Goal: Task Accomplishment & Management: Manage account settings

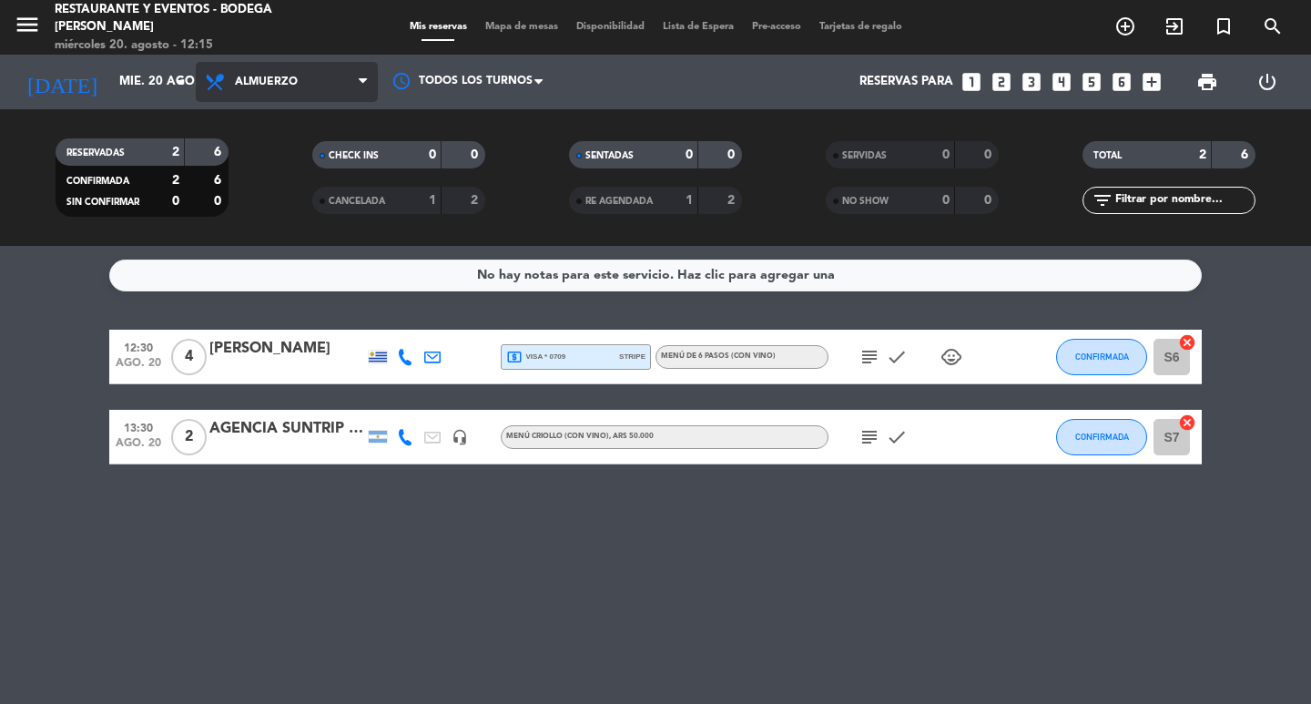
click at [269, 76] on span "Almuerzo" at bounding box center [266, 82] width 63 height 13
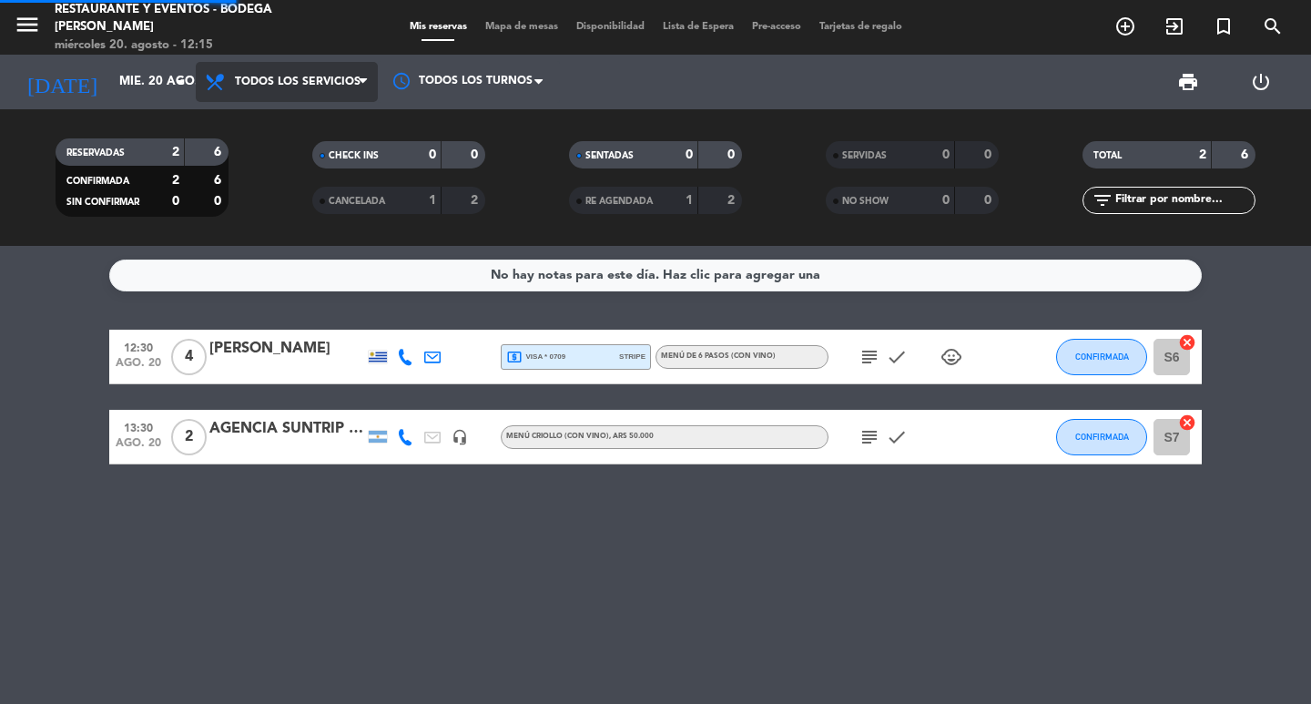
click at [274, 119] on div "menu Restaurante y Eventos - Bodega [PERSON_NAME] [DATE] 20. agosto - 12:15 Mis…" at bounding box center [655, 123] width 1311 height 246
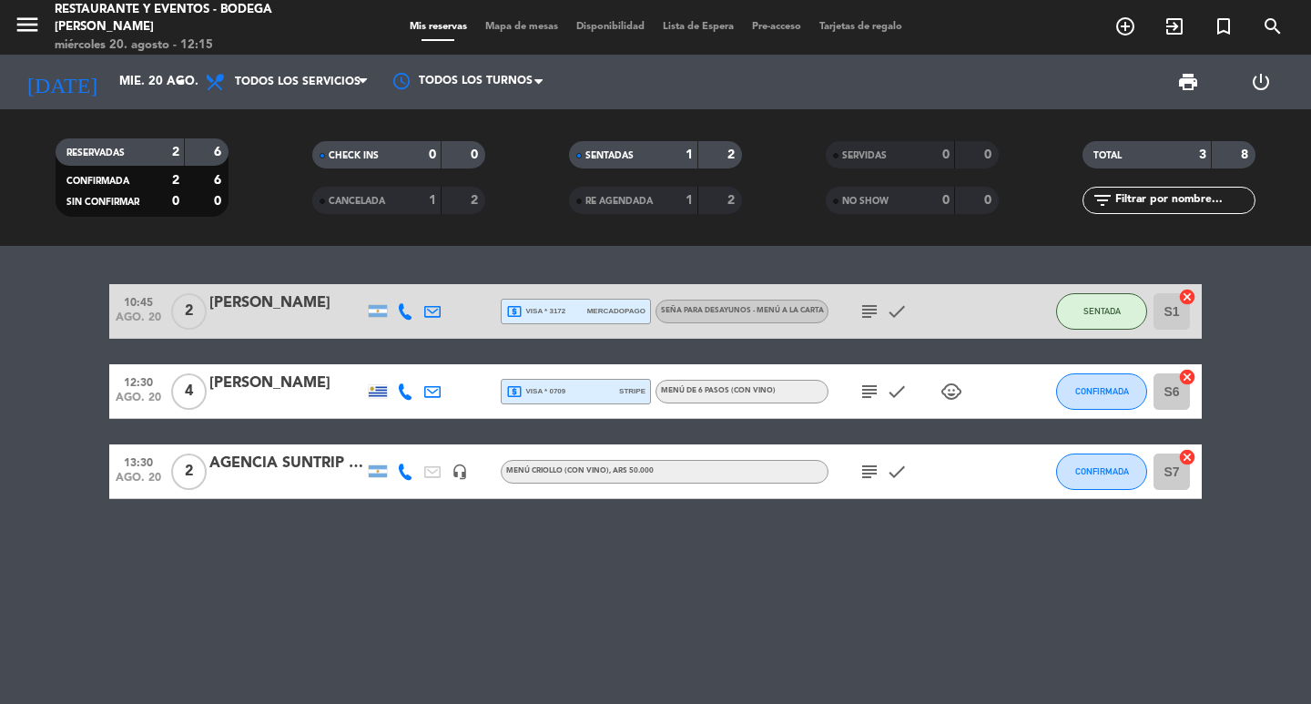
click at [315, 299] on div "[PERSON_NAME]" at bounding box center [286, 303] width 155 height 24
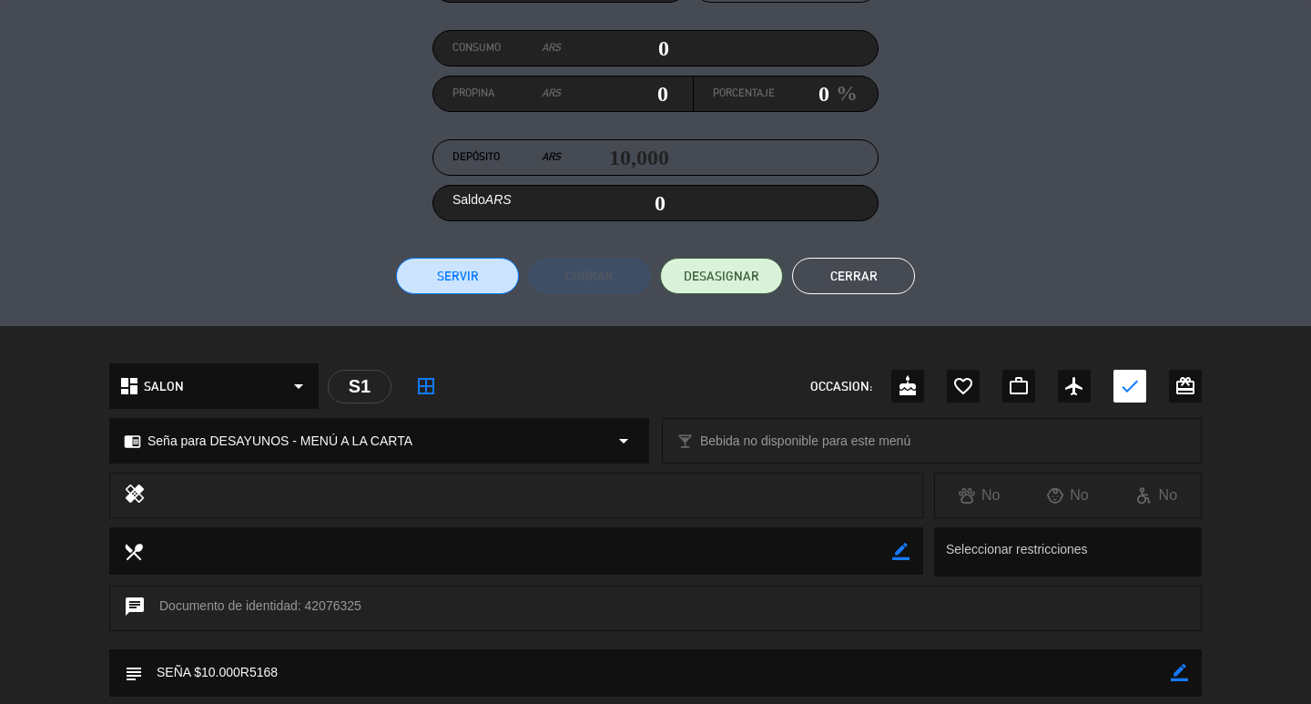
scroll to position [273, 0]
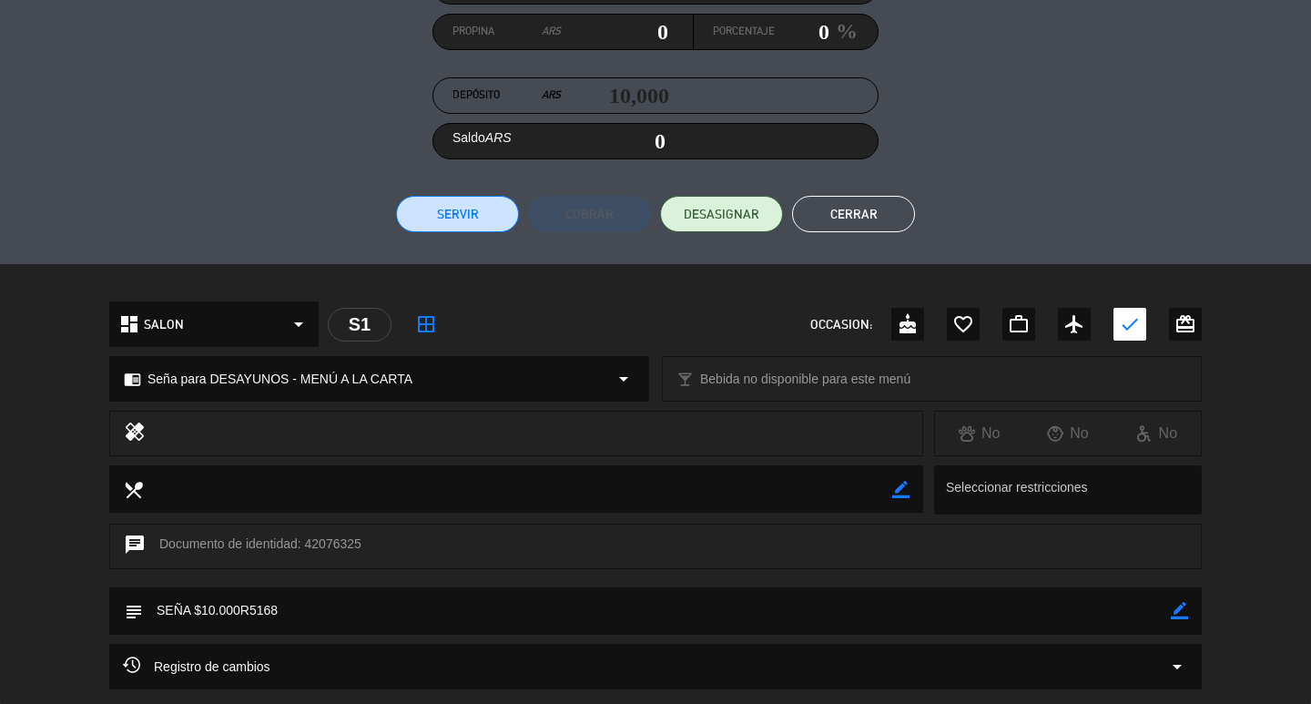
click at [1184, 611] on icon "border_color" at bounding box center [1179, 610] width 17 height 17
click at [1114, 623] on textarea at bounding box center [657, 610] width 1028 height 46
type textarea "SEÑA $10.000R5168 zadi m1"
click at [1178, 616] on icon at bounding box center [1179, 610] width 17 height 17
click at [854, 199] on button "Cerrar" at bounding box center [853, 214] width 123 height 36
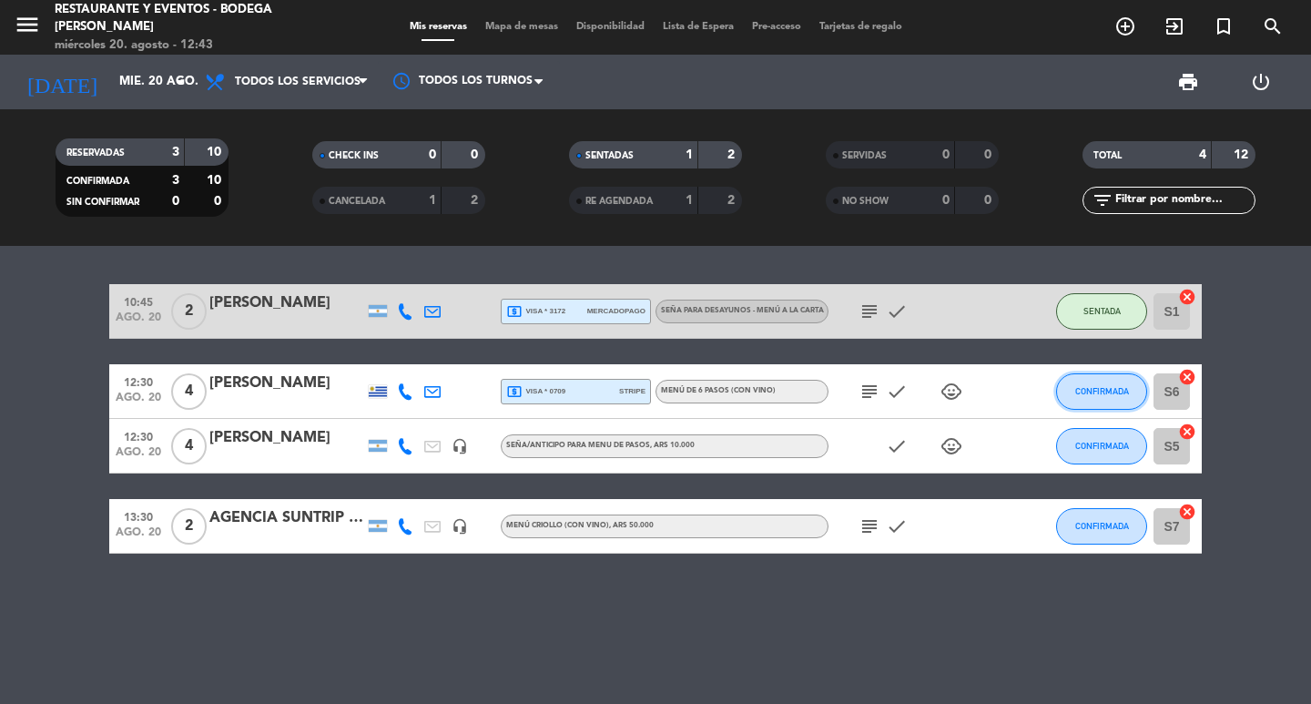
click at [1103, 392] on span "CONFIRMADA" at bounding box center [1102, 391] width 54 height 10
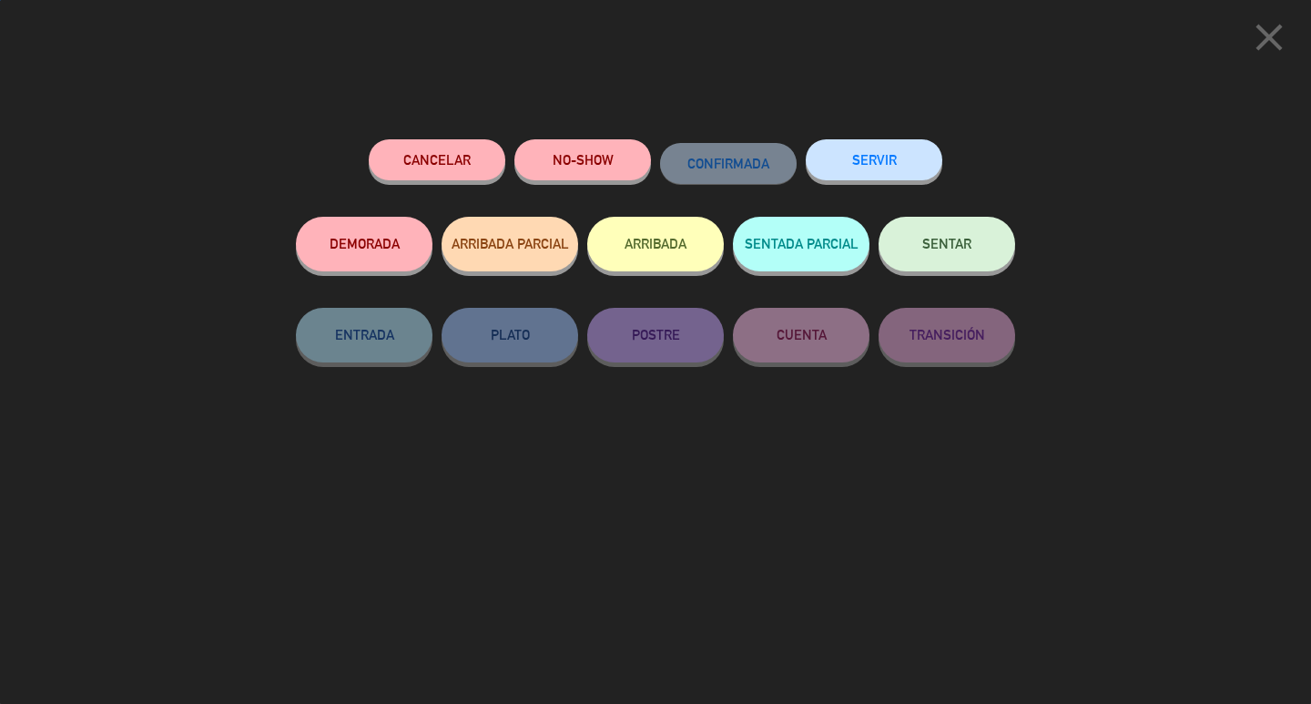
click at [962, 242] on span "SENTAR" at bounding box center [946, 243] width 49 height 15
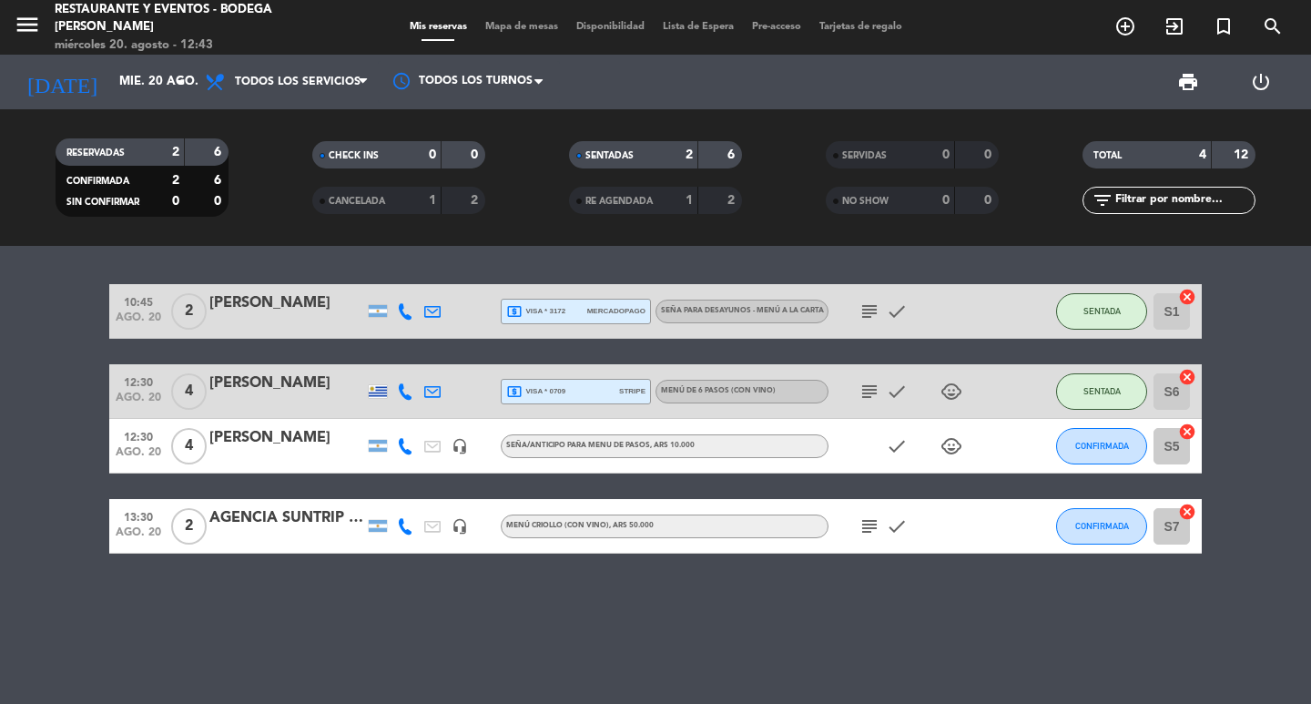
click at [865, 389] on icon "subject" at bounding box center [870, 392] width 22 height 22
